Goal: Transaction & Acquisition: Purchase product/service

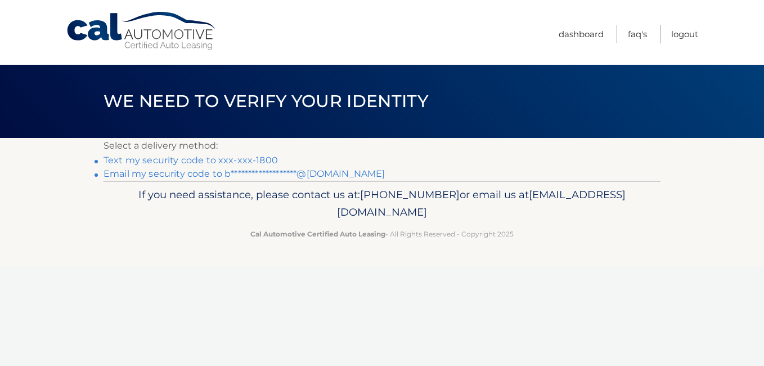
click at [262, 158] on link "Text my security code to xxx-xxx-1800" at bounding box center [191, 160] width 174 height 11
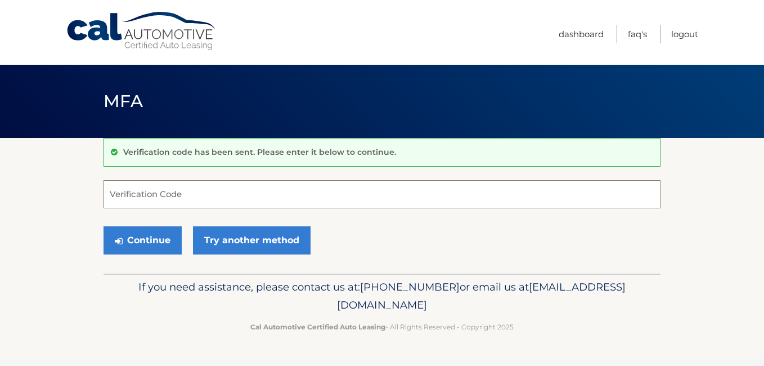
click at [227, 194] on input "Verification Code" at bounding box center [382, 194] width 557 height 28
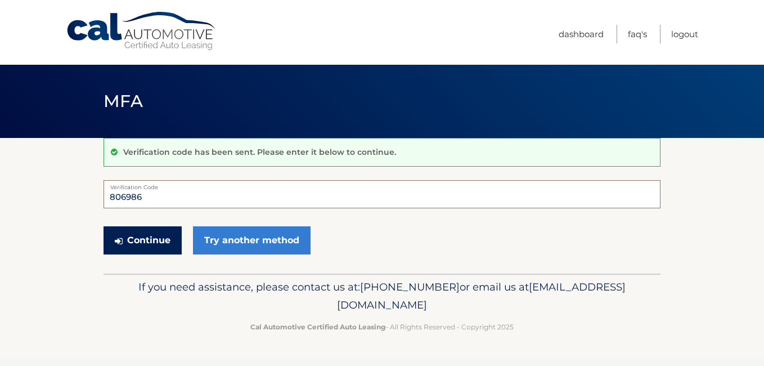
type input "806986"
click at [136, 244] on button "Continue" at bounding box center [143, 240] width 78 height 28
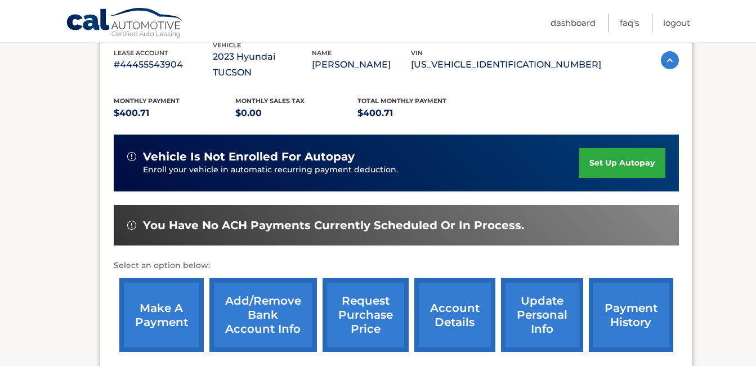
scroll to position [210, 0]
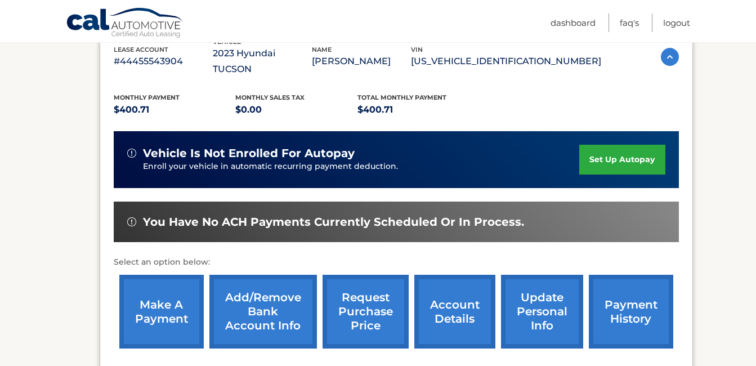
click at [156, 304] on link "make a payment" at bounding box center [161, 312] width 84 height 74
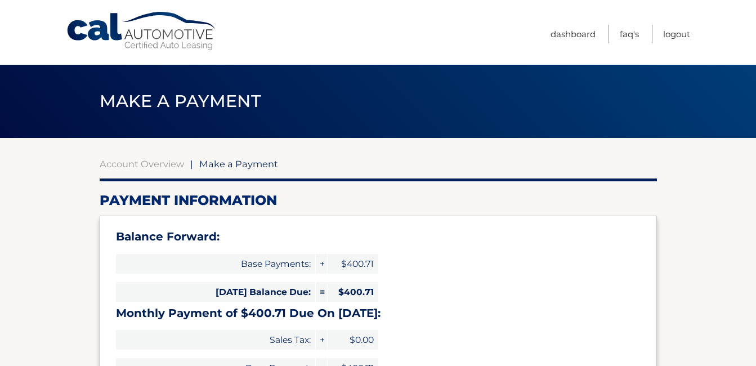
select select "MzVmN2FhZDYtZDRmZS00OTRkLWE0ZTYtZWUxYmNhODkyYWVj"
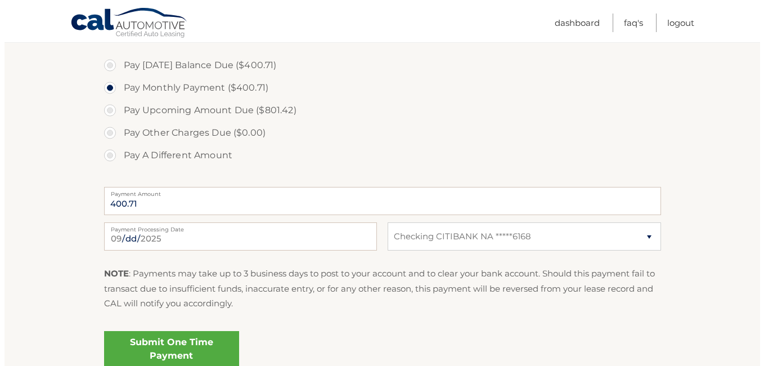
scroll to position [400, 0]
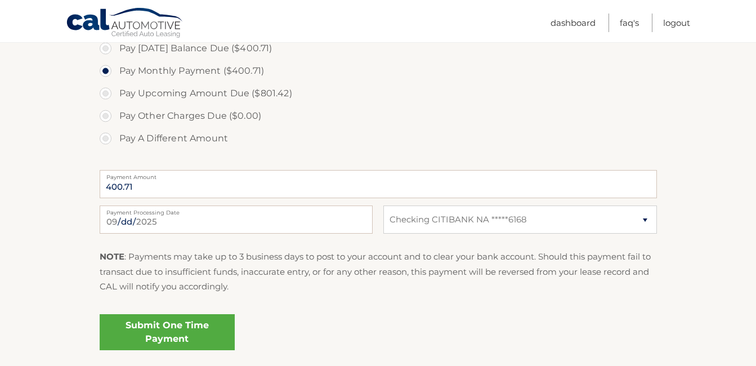
click at [153, 341] on link "Submit One Time Payment" at bounding box center [167, 332] width 135 height 36
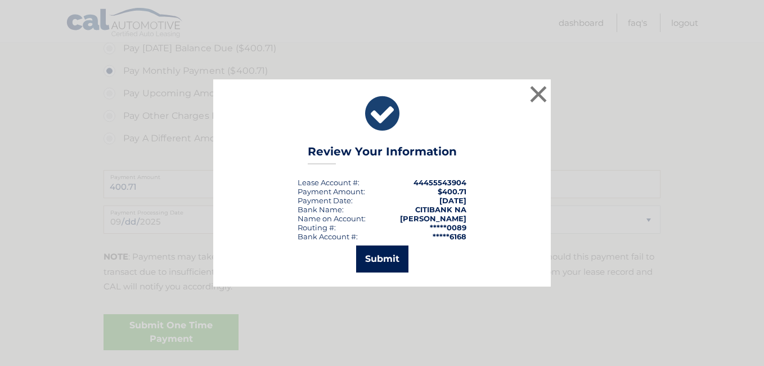
click at [389, 263] on button "Submit" at bounding box center [382, 258] width 52 height 27
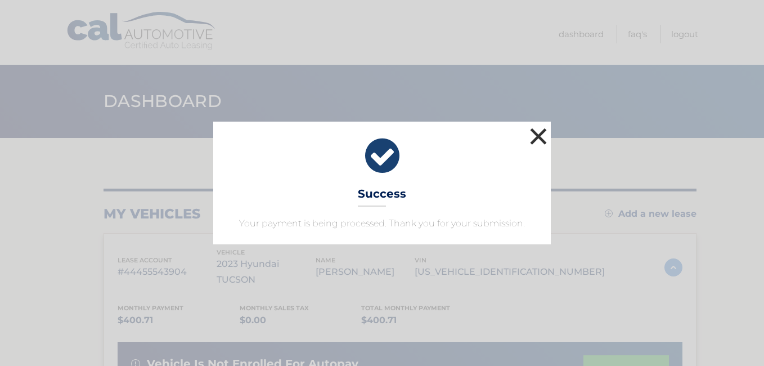
drag, startPoint x: 539, startPoint y: 131, endPoint x: 520, endPoint y: 130, distance: 18.6
click at [520, 130] on div "× Success Your payment is being processed. Thank you for your submission." at bounding box center [382, 183] width 338 height 123
click at [541, 130] on button "×" at bounding box center [538, 136] width 23 height 23
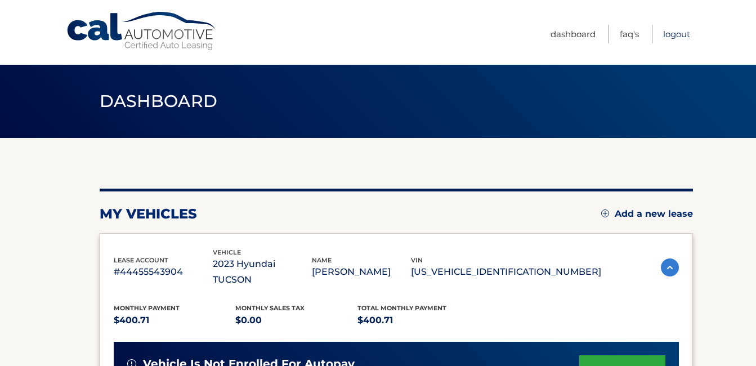
click at [677, 35] on link "Logout" at bounding box center [676, 34] width 27 height 19
